Goal: Information Seeking & Learning: Stay updated

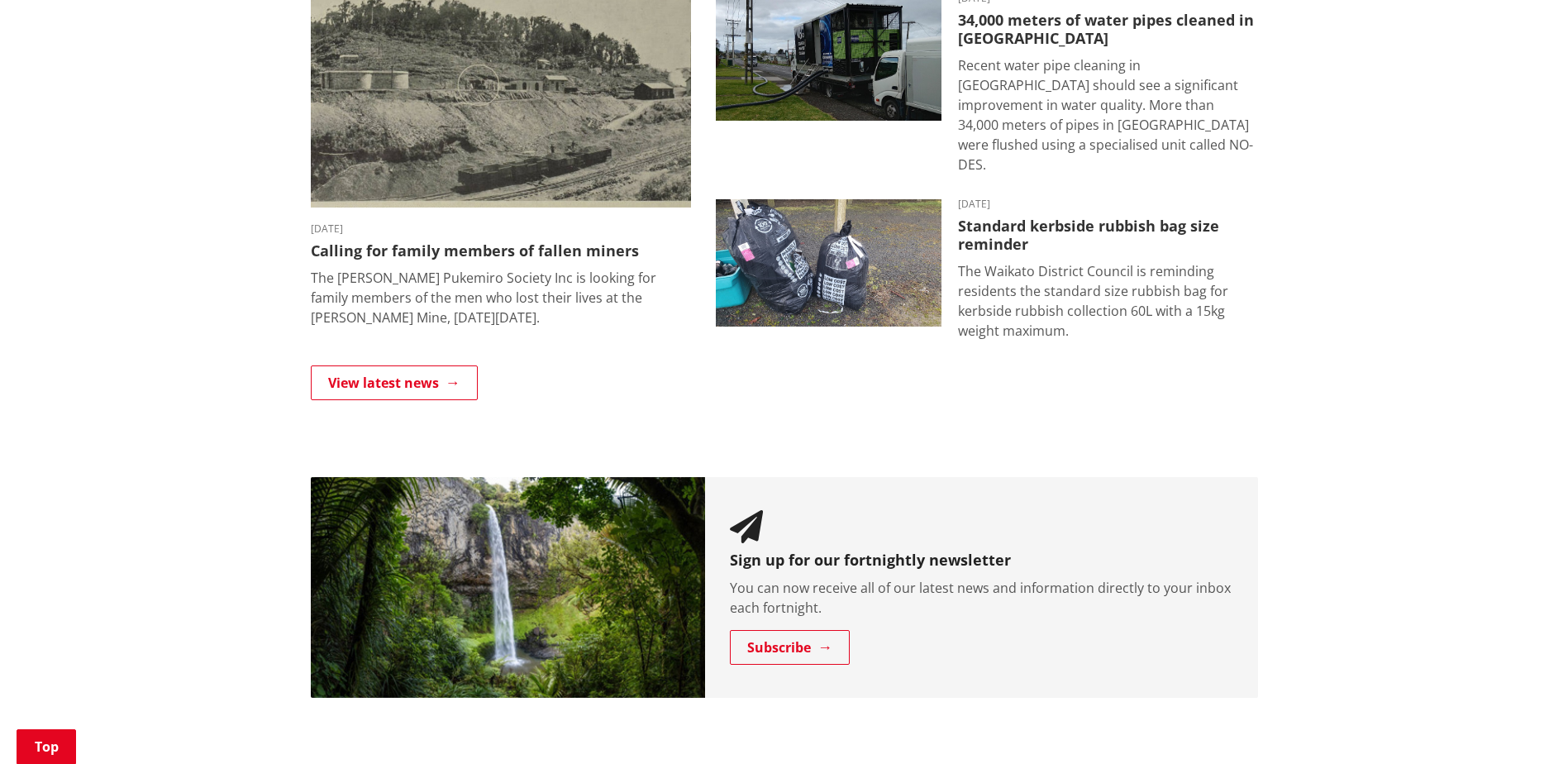
scroll to position [1075, 0]
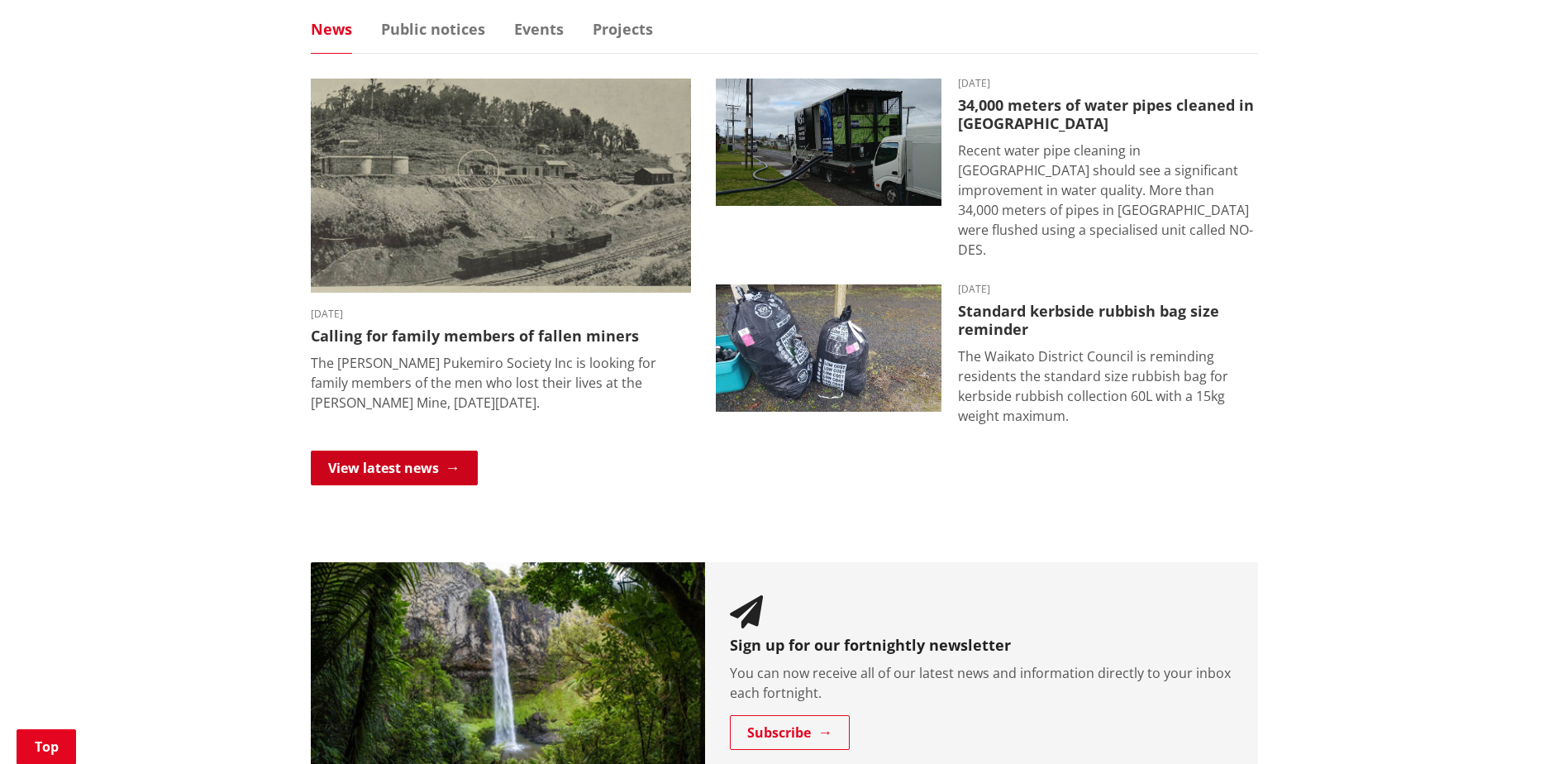
click at [454, 461] on link "View latest news" at bounding box center [393, 468] width 167 height 34
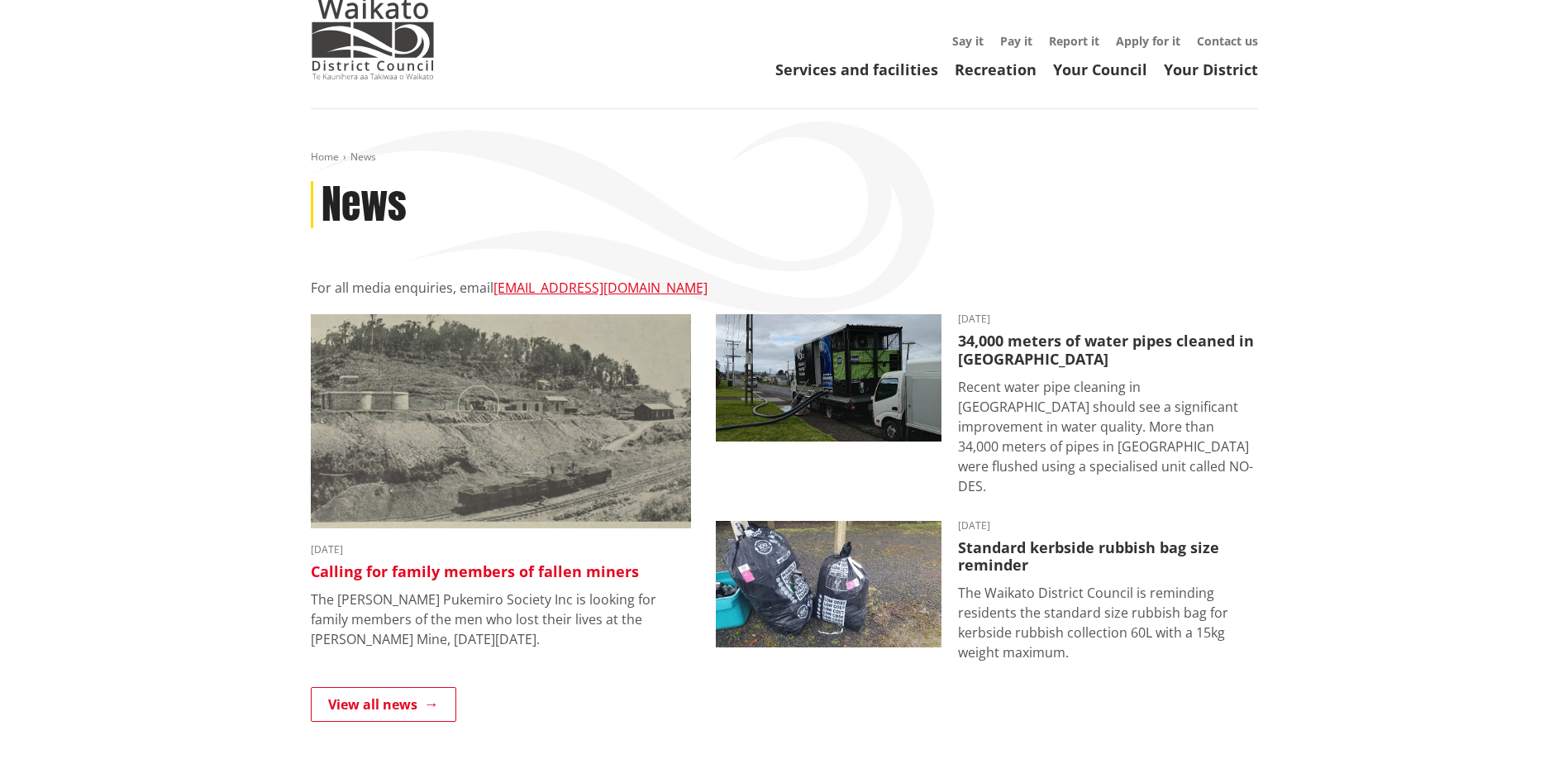
scroll to position [248, 0]
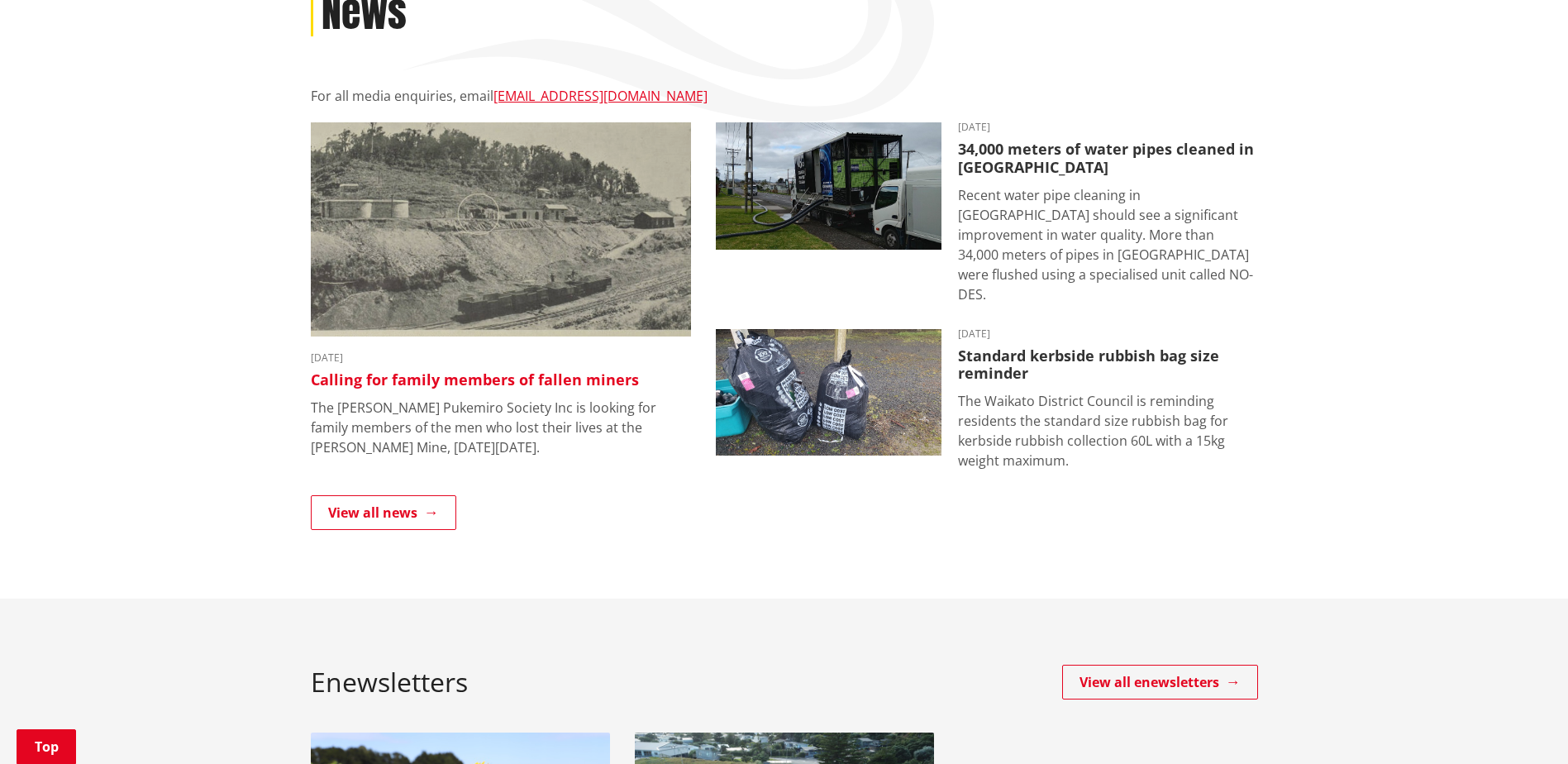
click at [497, 388] on h3 "Calling for family members of fallen miners" at bounding box center [500, 380] width 380 height 19
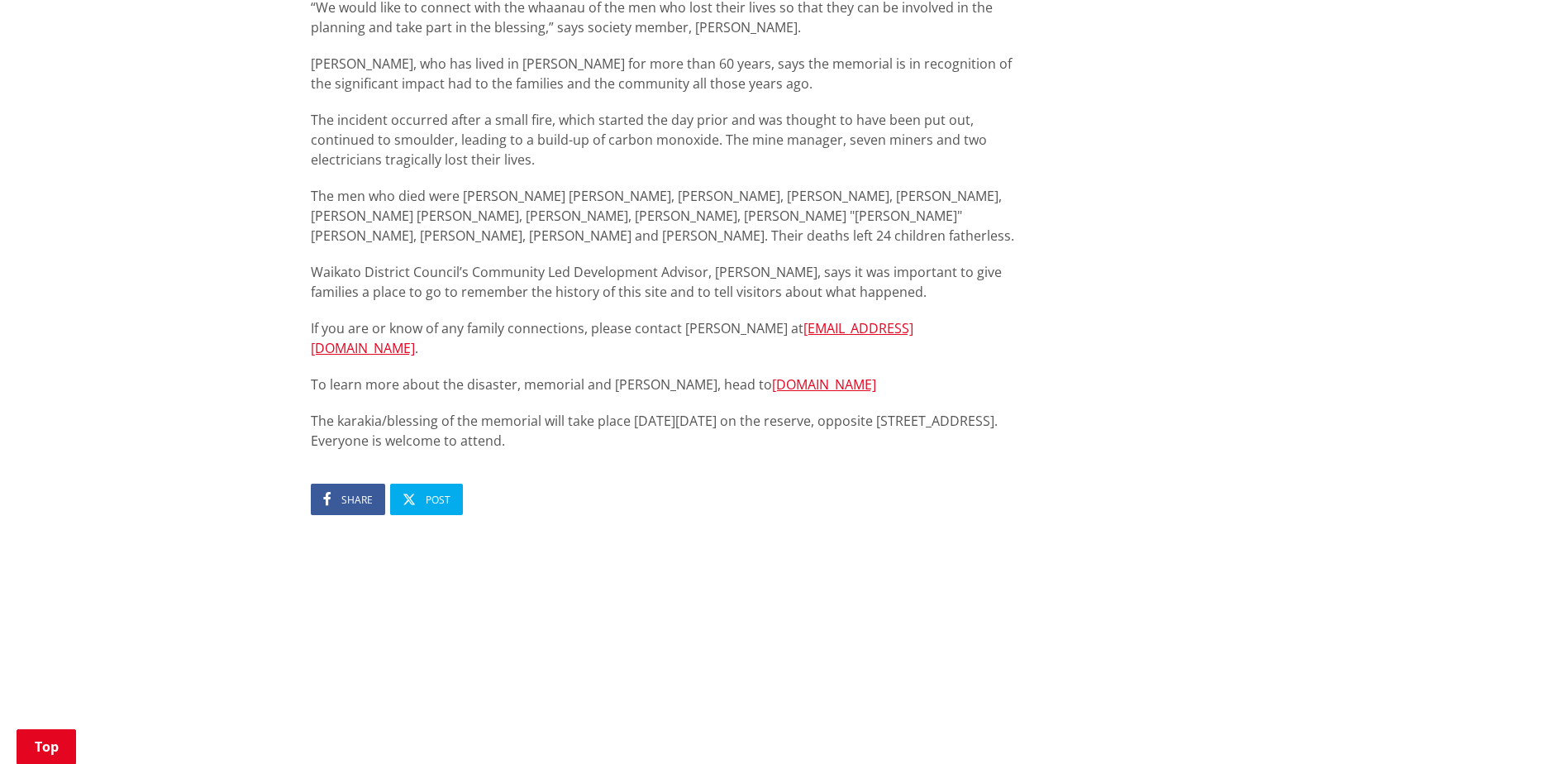
scroll to position [662, 0]
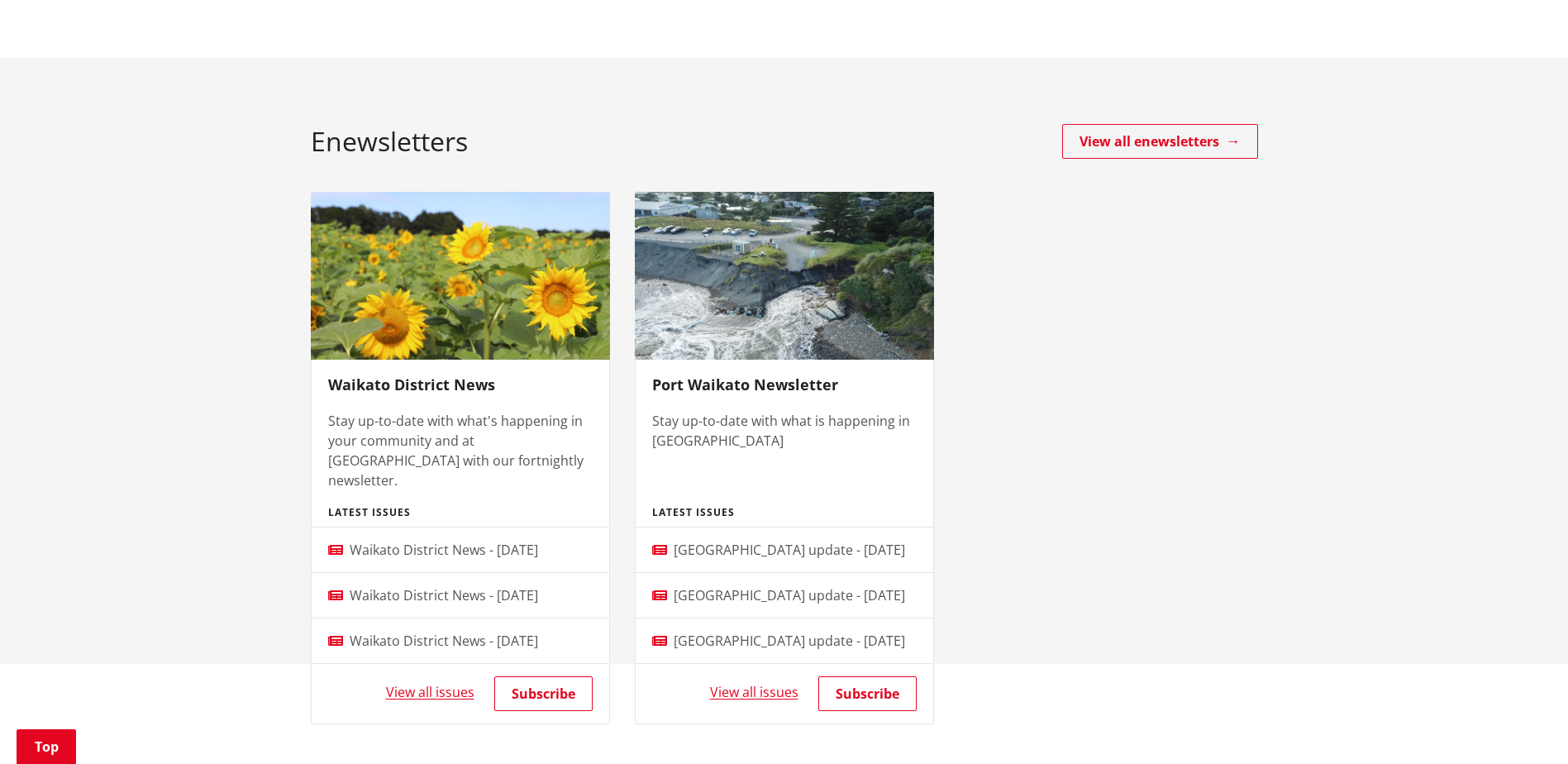
scroll to position [827, 0]
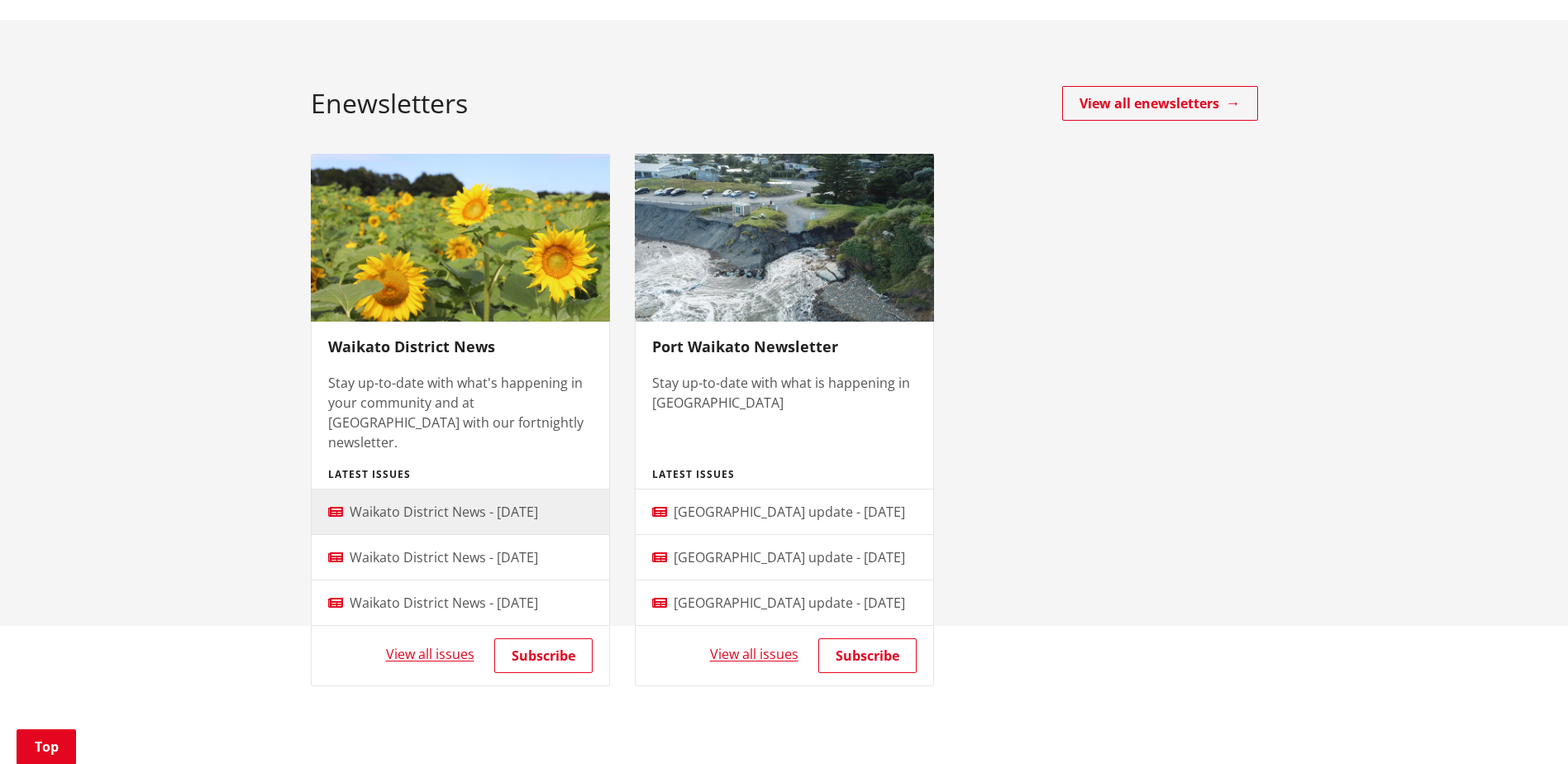
click at [538, 503] on span "Waikato District News - [DATE]" at bounding box center [444, 512] width 189 height 19
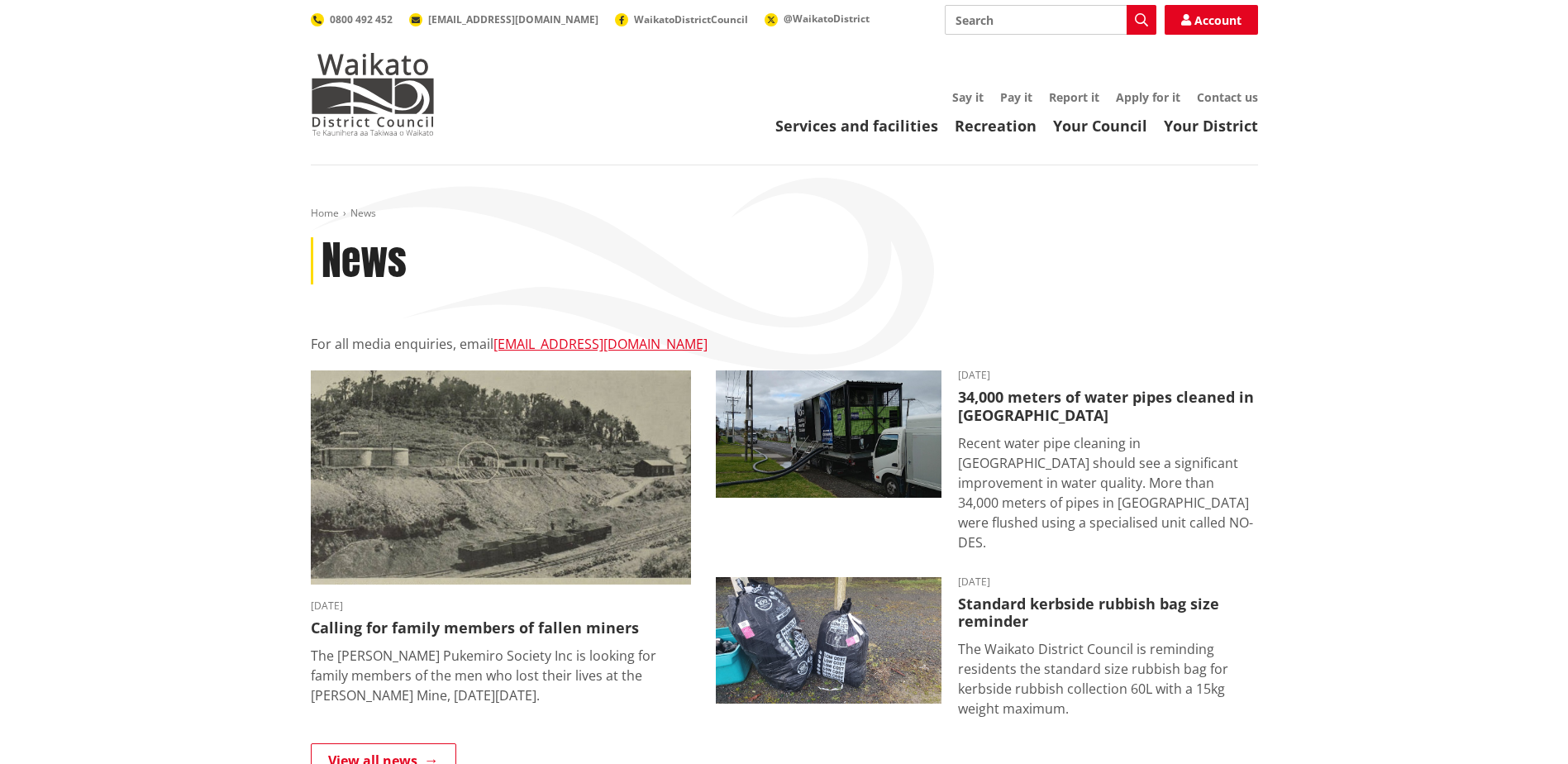
scroll to position [827, 0]
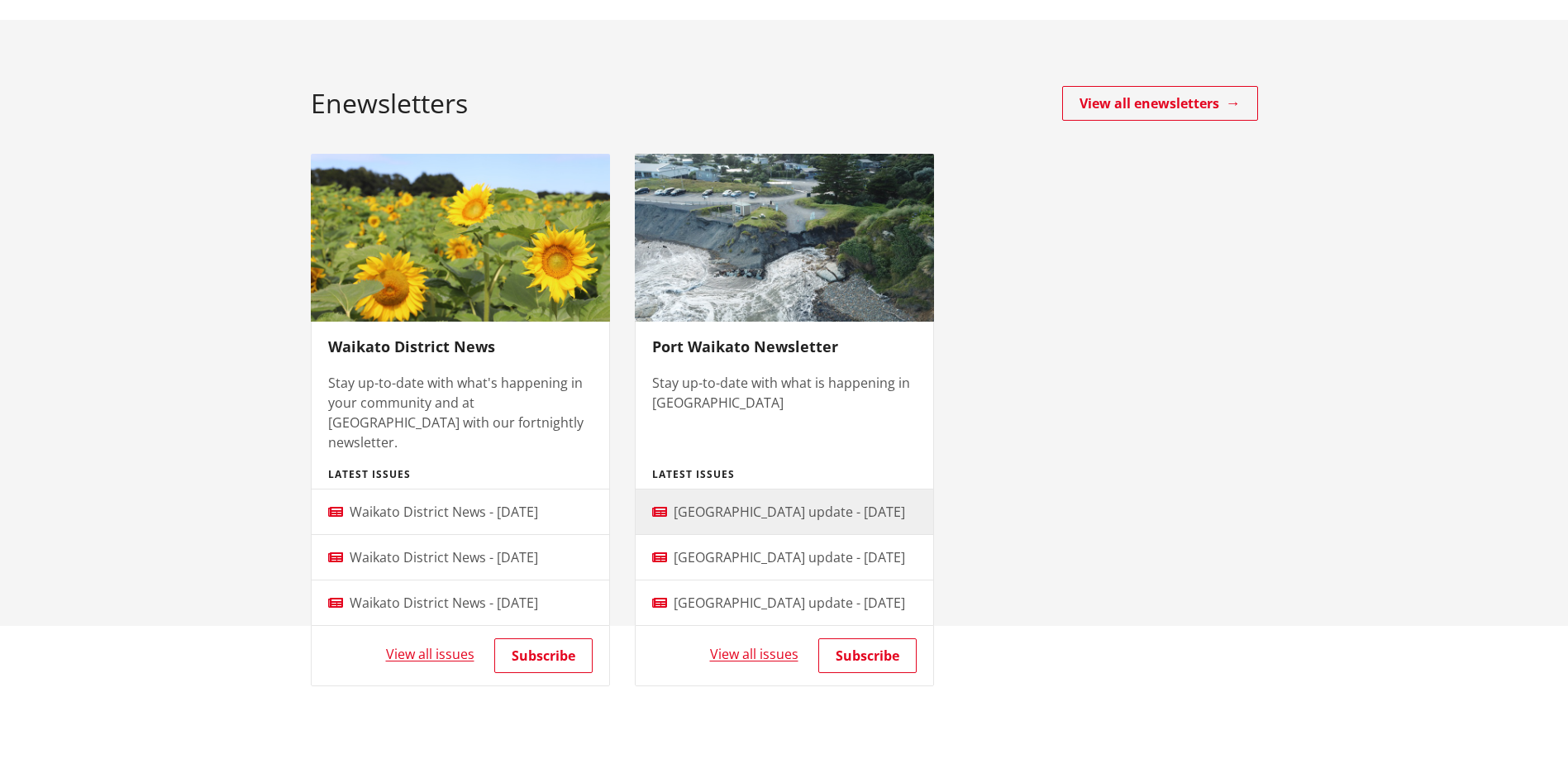
click at [675, 496] on link "[GEOGRAPHIC_DATA] update - [DATE]" at bounding box center [784, 512] width 297 height 46
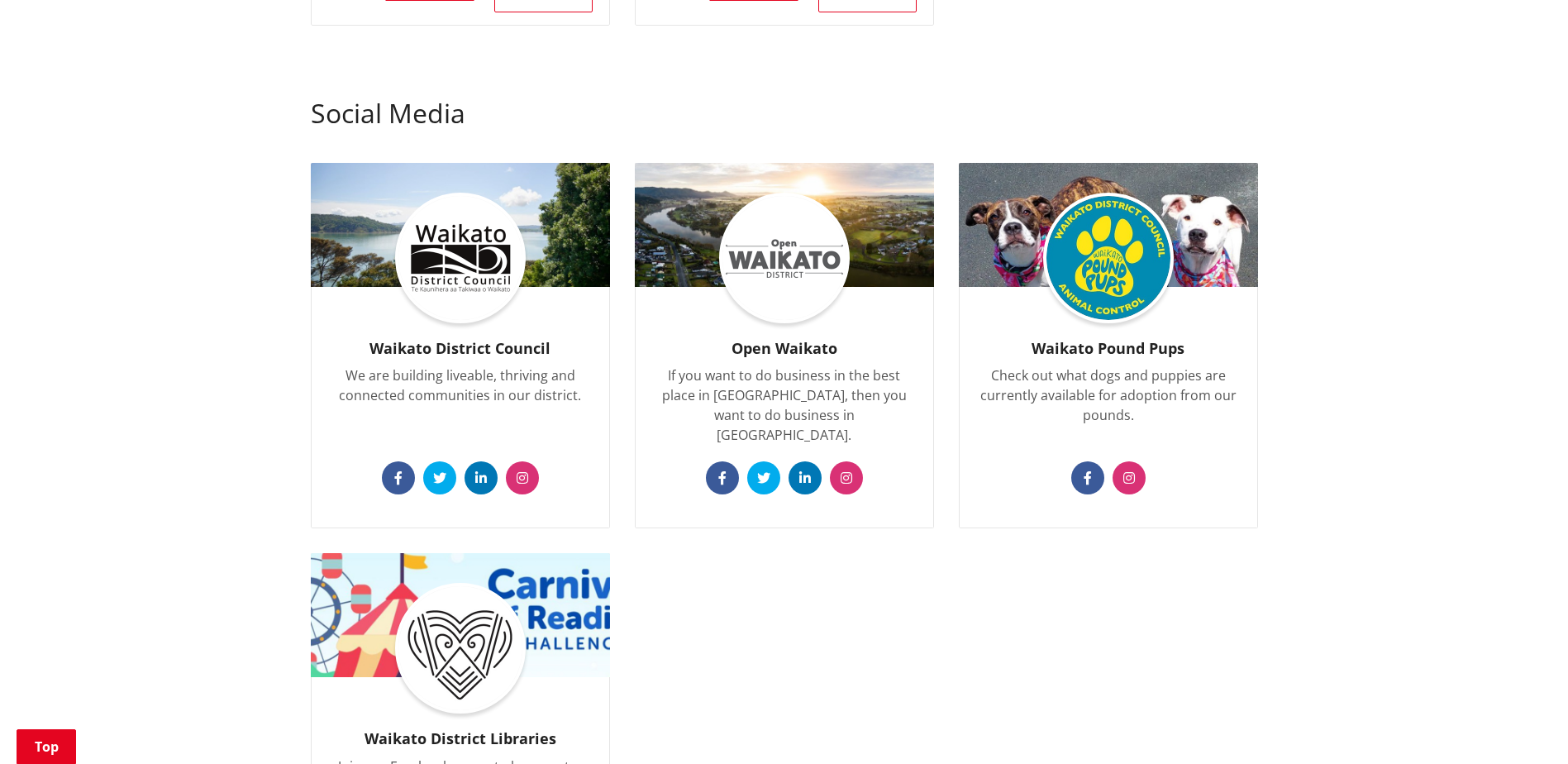
scroll to position [1488, 0]
click at [754, 243] on img at bounding box center [784, 257] width 124 height 124
click at [785, 226] on img at bounding box center [784, 257] width 124 height 124
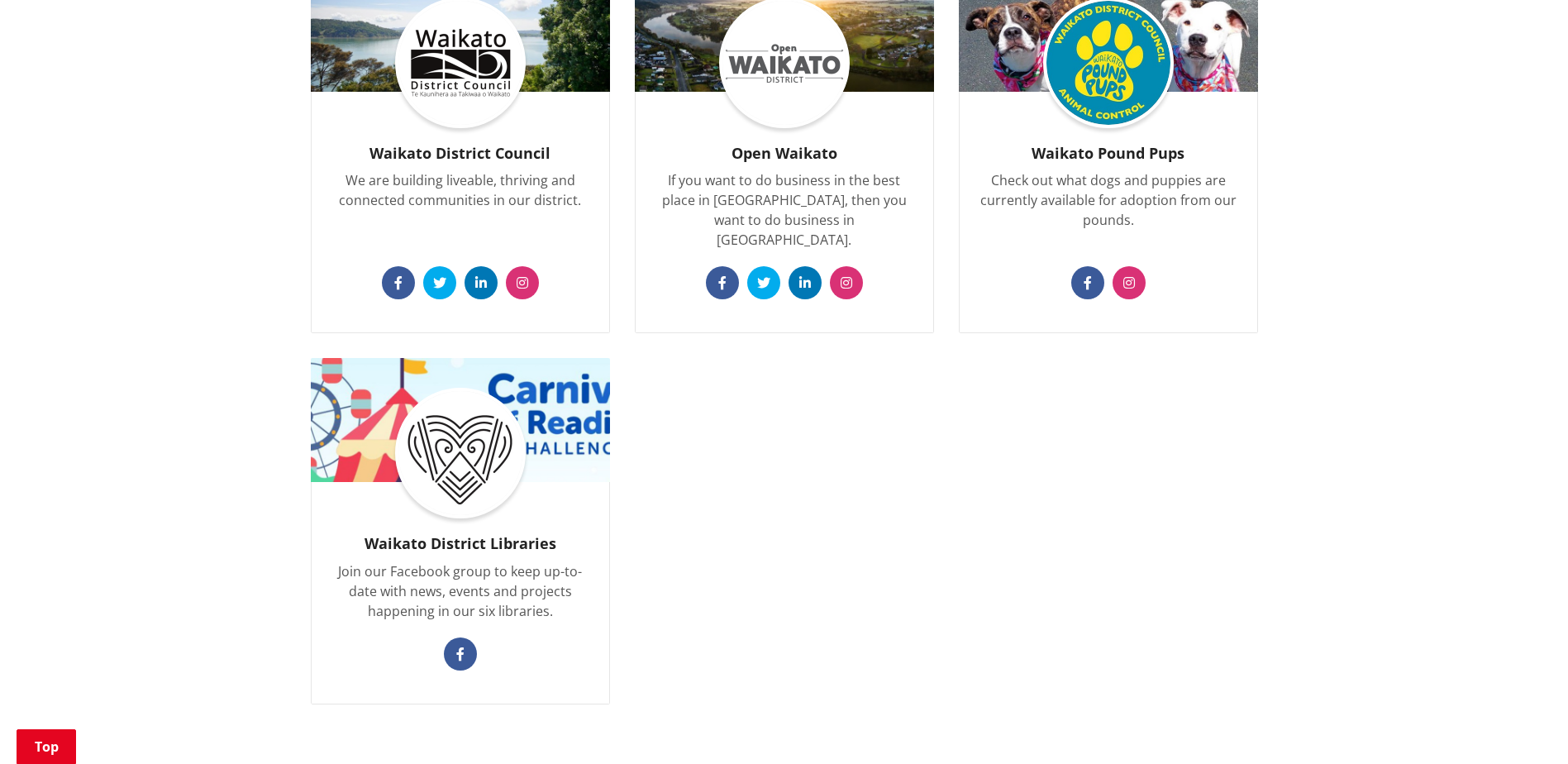
scroll to position [1654, 0]
